Goal: Task Accomplishment & Management: Complete application form

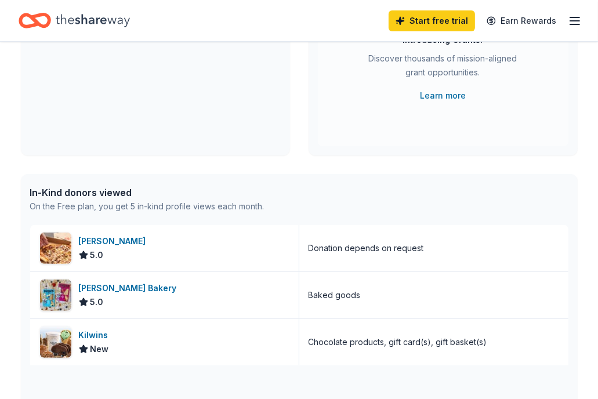
scroll to position [232, 0]
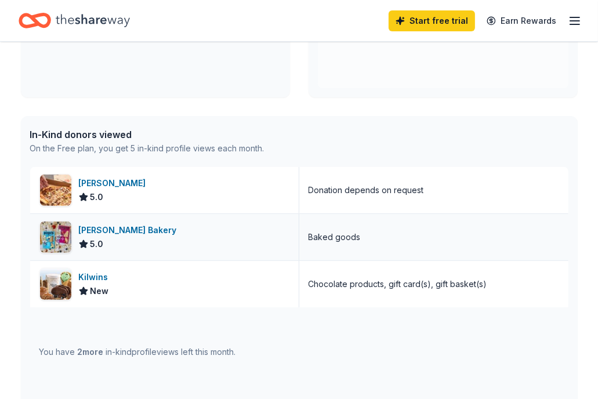
click at [207, 242] on div "[PERSON_NAME] Bakery 5.0" at bounding box center [164, 237] width 269 height 46
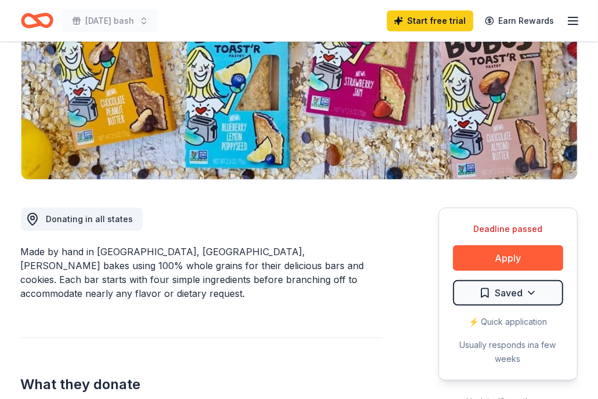
scroll to position [174, 0]
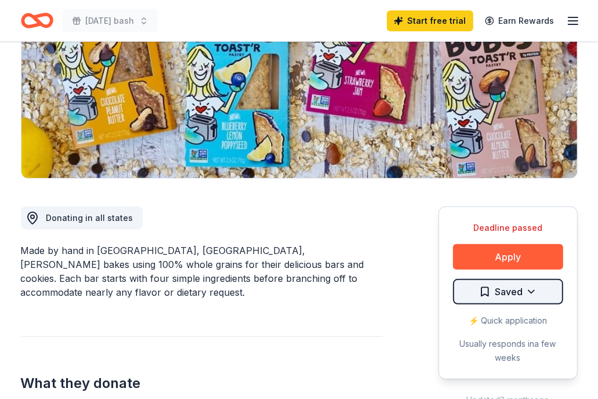
click at [507, 225] on html "Halloween bash Start free trial Earn Rewards Deadline passed Share Bobo's Baker…" at bounding box center [299, 25] width 598 height 399
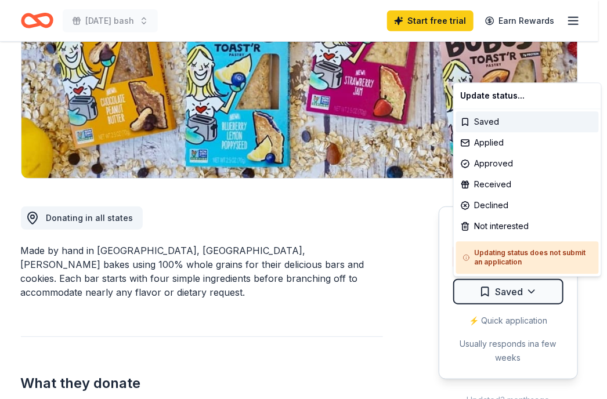
click at [343, 225] on html "Halloween bash Start free trial Earn Rewards Deadline passed Share Bobo's Baker…" at bounding box center [303, 25] width 607 height 399
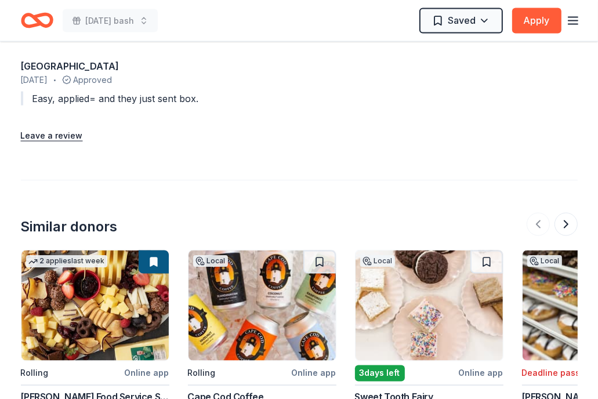
scroll to position [1160, 0]
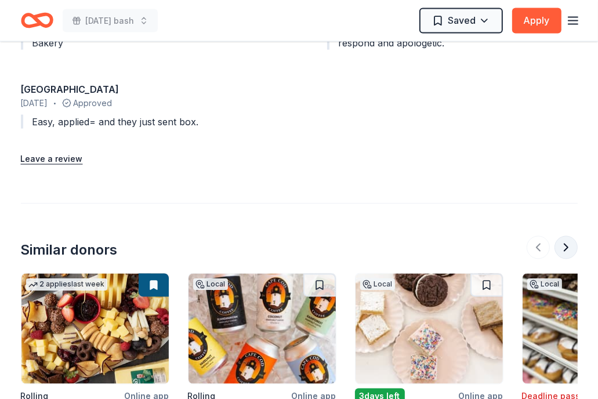
click at [563, 237] on button at bounding box center [565, 247] width 23 height 23
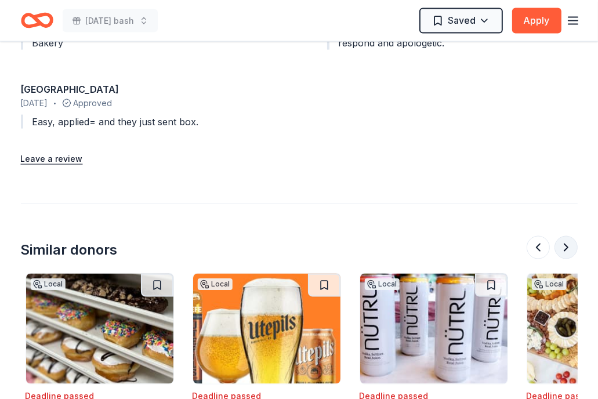
scroll to position [0, 501]
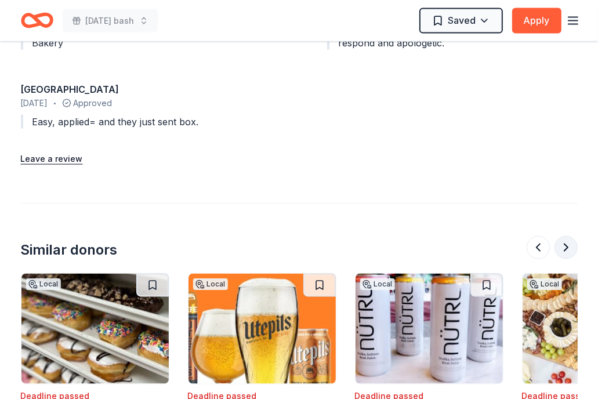
click at [566, 236] on button at bounding box center [565, 247] width 23 height 23
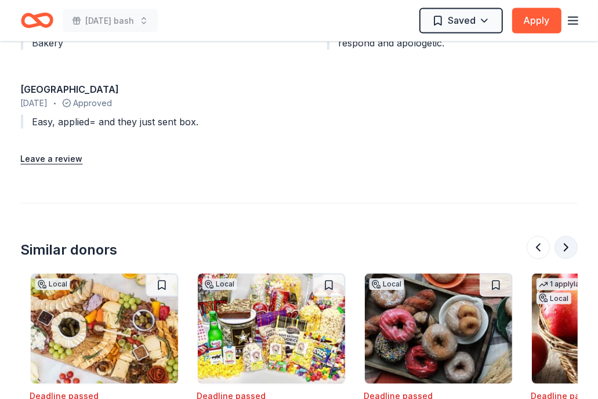
scroll to position [0, 1002]
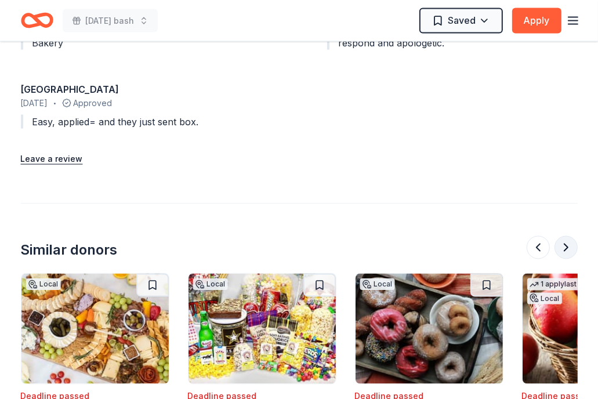
click at [566, 236] on button at bounding box center [565, 247] width 23 height 23
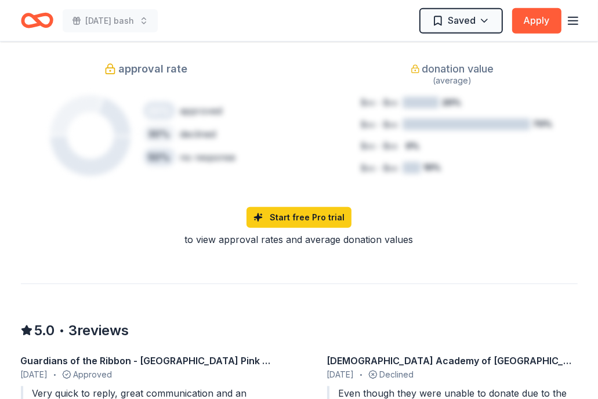
scroll to position [754, 0]
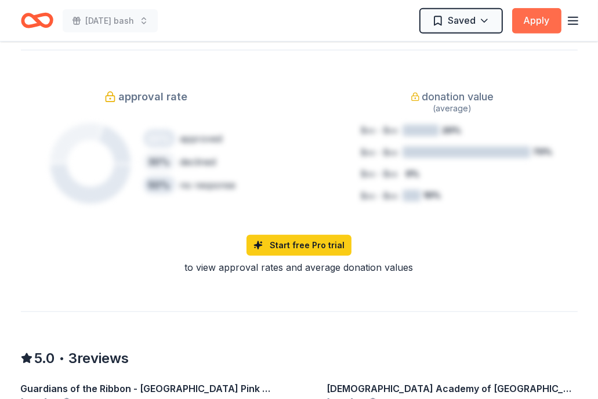
click at [535, 19] on button "Apply" at bounding box center [536, 21] width 49 height 26
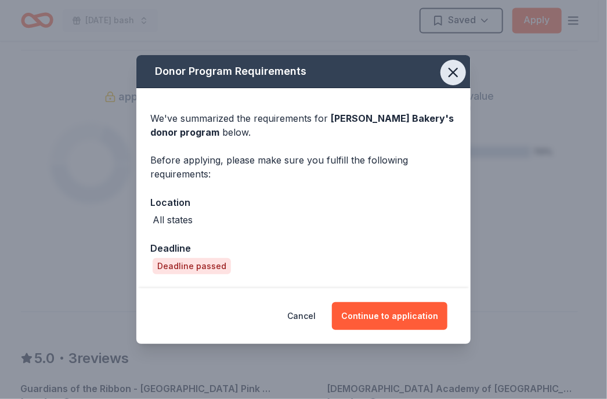
click at [450, 68] on icon "button" at bounding box center [453, 72] width 16 height 16
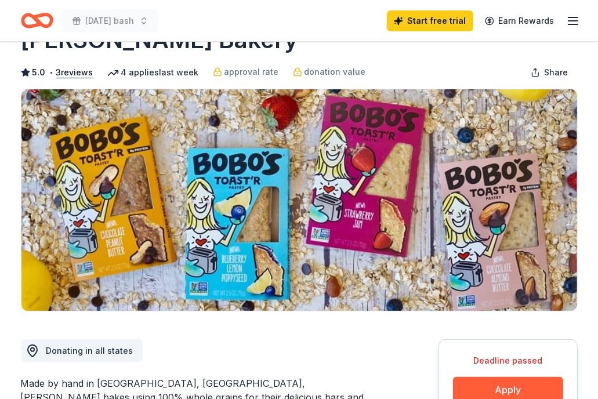
scroll to position [0, 0]
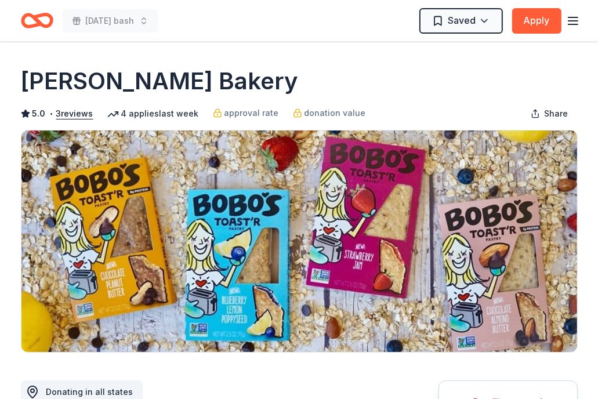
click at [165, 112] on div "4 applies last week" at bounding box center [153, 114] width 92 height 14
click at [573, 21] on icon "button" at bounding box center [573, 21] width 14 height 14
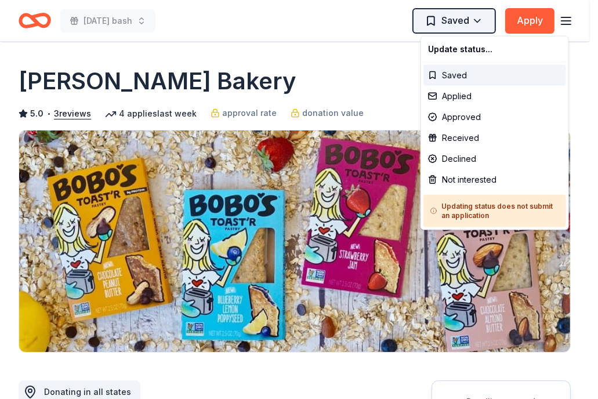
click at [488, 22] on html "Halloween bash Saved Apply Deadline passed Share Bobo's Bakery 5.0 • 3 reviews …" at bounding box center [299, 199] width 598 height 399
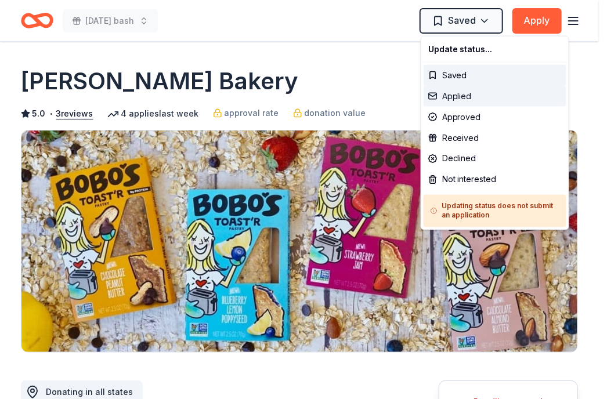
click at [456, 93] on div "Applied" at bounding box center [494, 96] width 143 height 21
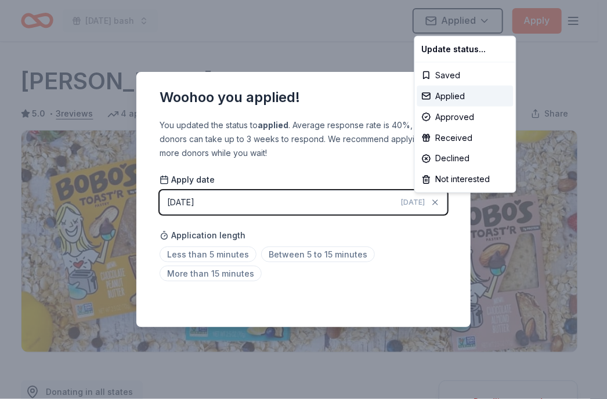
click at [295, 162] on html "Halloween bash Applied Apply Deadline passed Share Bobo's Bakery 5.0 • 3 review…" at bounding box center [303, 199] width 607 height 399
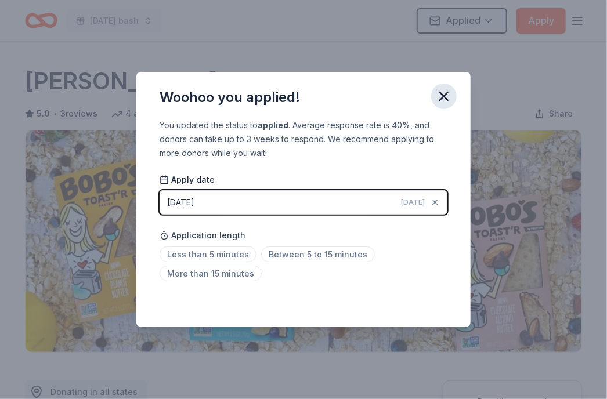
click at [442, 96] on icon "button" at bounding box center [443, 96] width 16 height 16
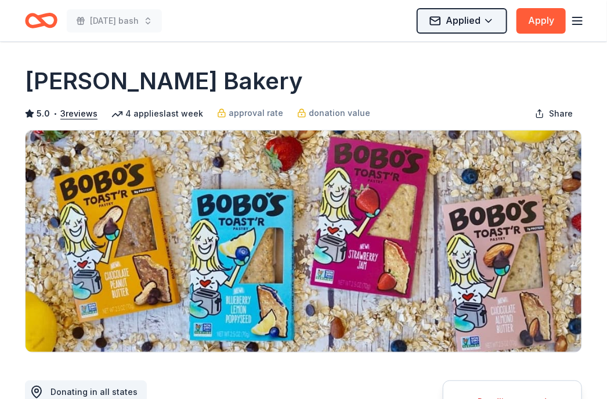
click at [484, 17] on html "Halloween bash Applied Apply Deadline passed Share Bobo's Bakery 5.0 • 3 review…" at bounding box center [303, 199] width 607 height 399
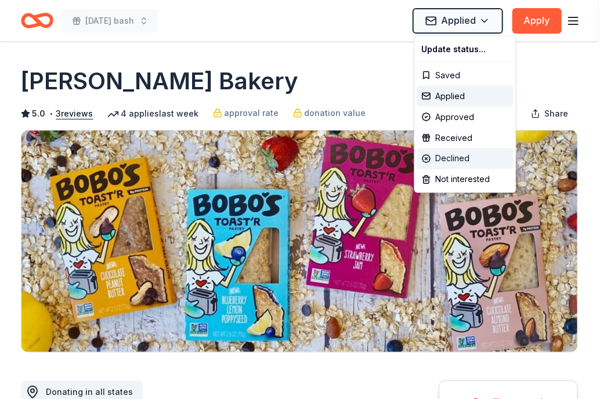
click at [456, 159] on div "Declined" at bounding box center [465, 158] width 96 height 21
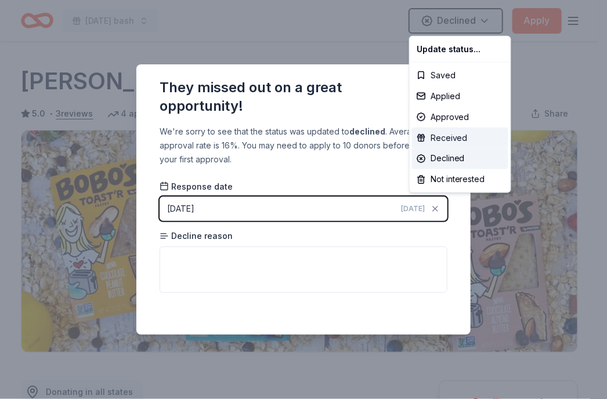
click at [445, 136] on div "Received" at bounding box center [460, 138] width 96 height 21
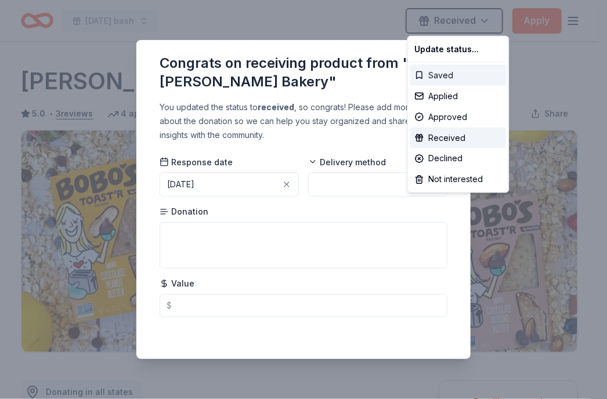
click at [438, 71] on div "Saved" at bounding box center [458, 75] width 96 height 21
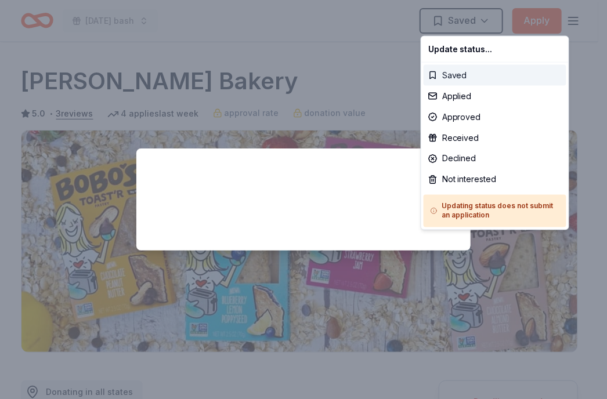
click at [455, 74] on div "Saved" at bounding box center [494, 75] width 143 height 21
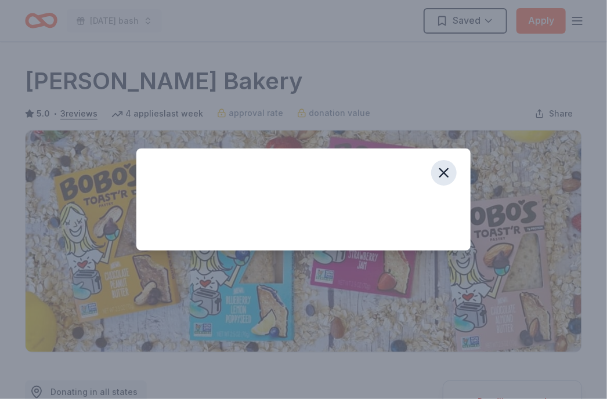
click at [445, 171] on icon "button" at bounding box center [444, 173] width 8 height 8
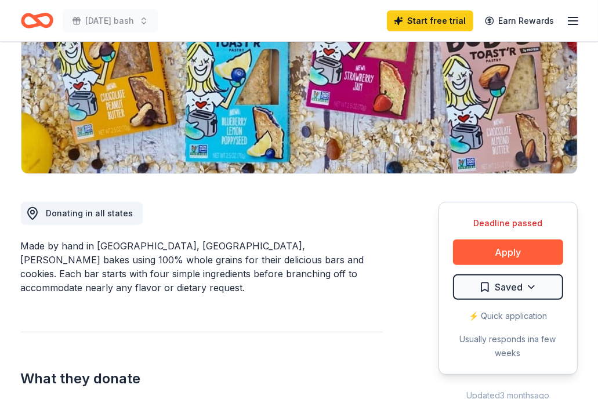
scroll to position [232, 0]
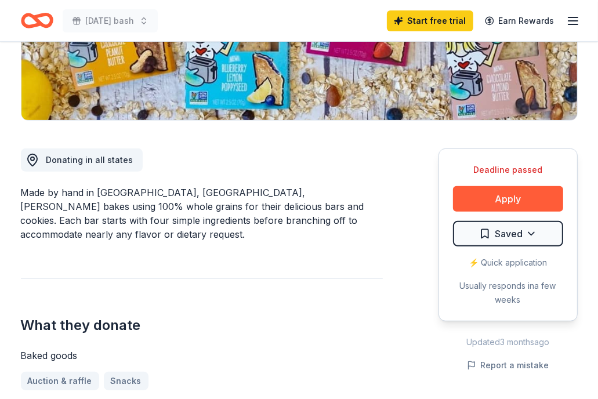
click at [498, 169] on div "Deadline passed" at bounding box center [508, 170] width 110 height 14
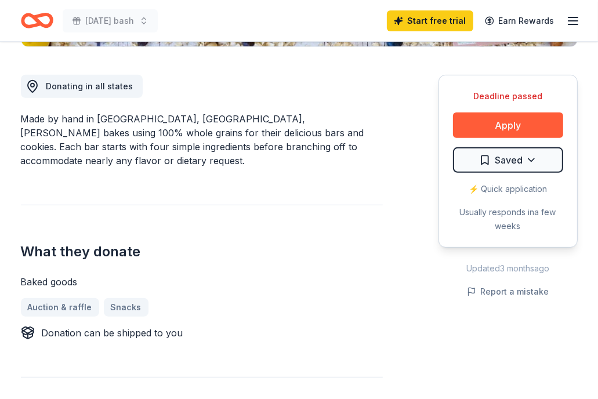
scroll to position [348, 0]
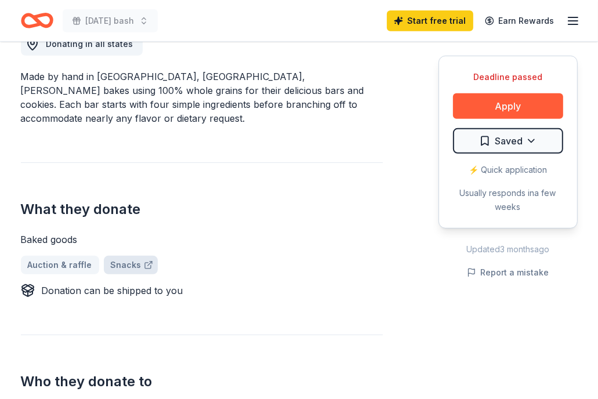
click at [122, 256] on link "Snacks" at bounding box center [131, 265] width 54 height 19
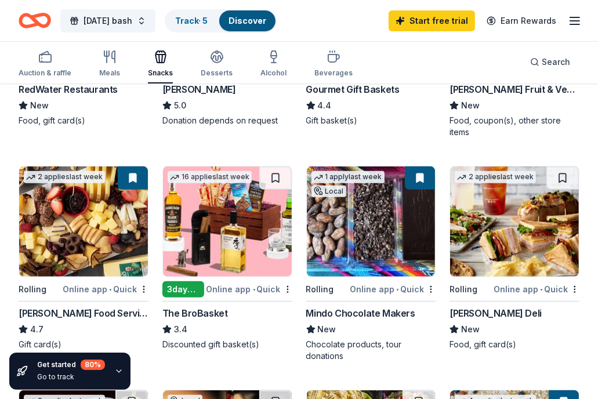
scroll to position [290, 0]
